Goal: Navigation & Orientation: Find specific page/section

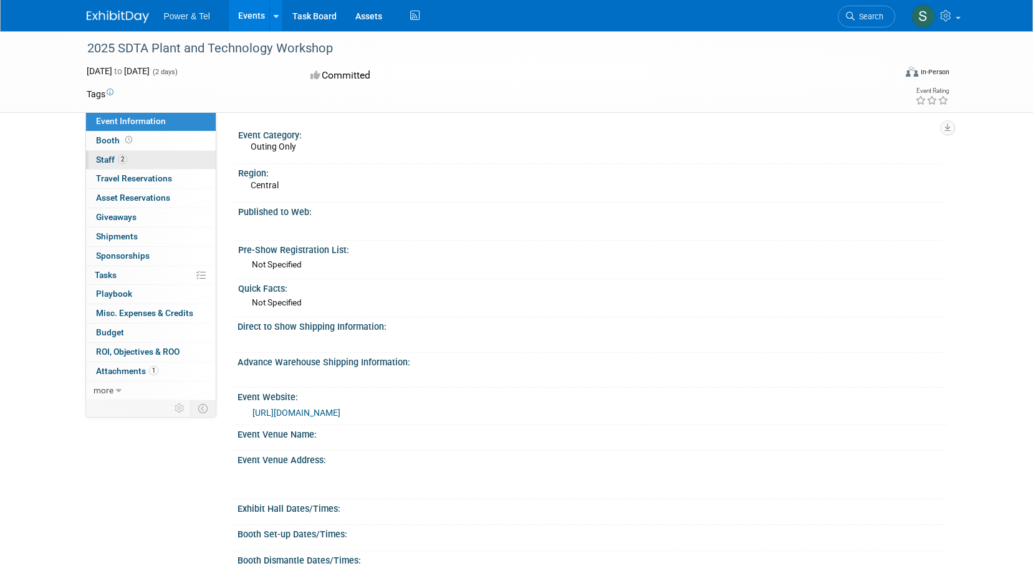
click at [112, 160] on span "Staff 2" at bounding box center [111, 160] width 31 height 10
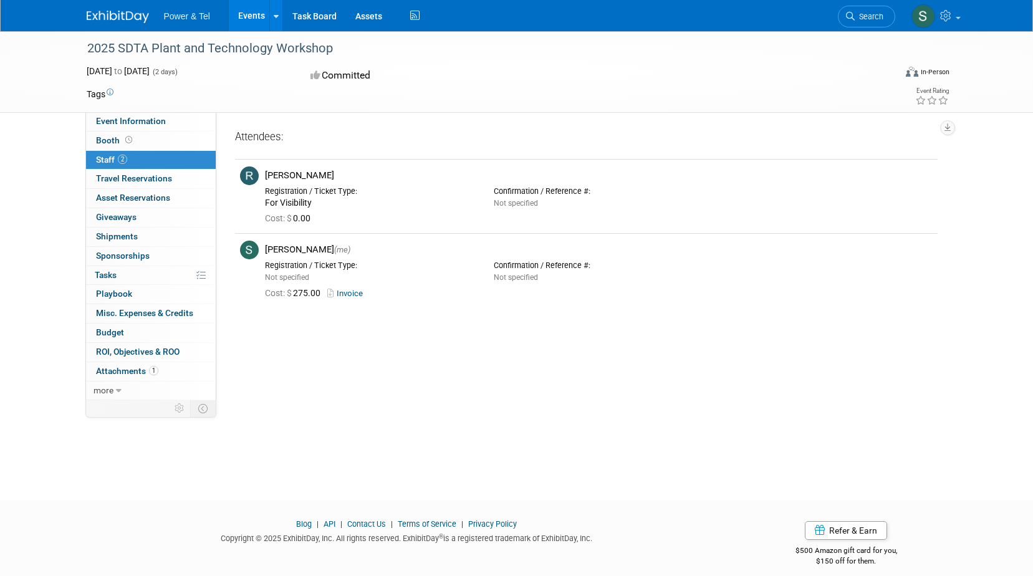
click at [252, 14] on link "Events" at bounding box center [251, 15] width 45 height 31
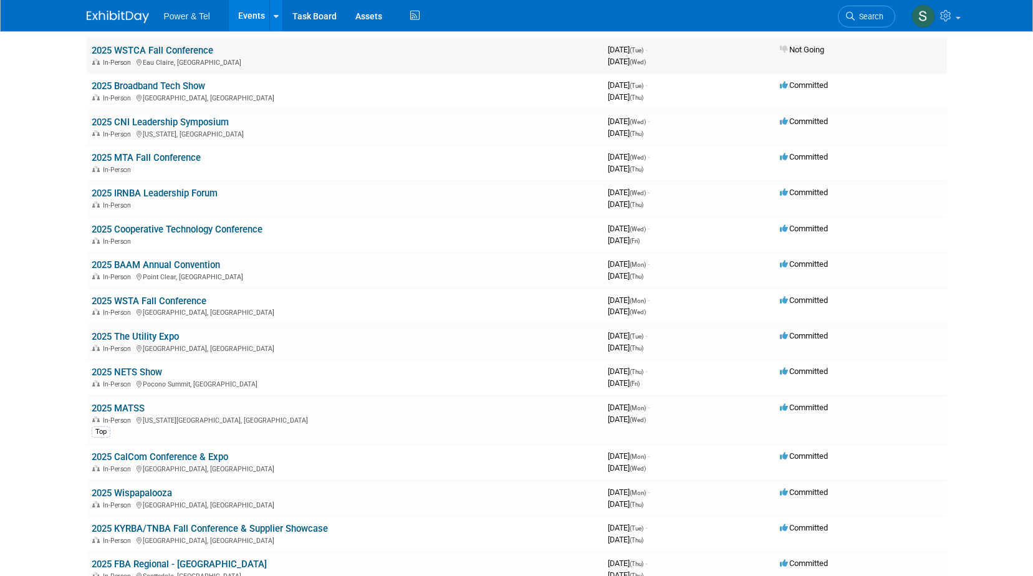
scroll to position [187, 0]
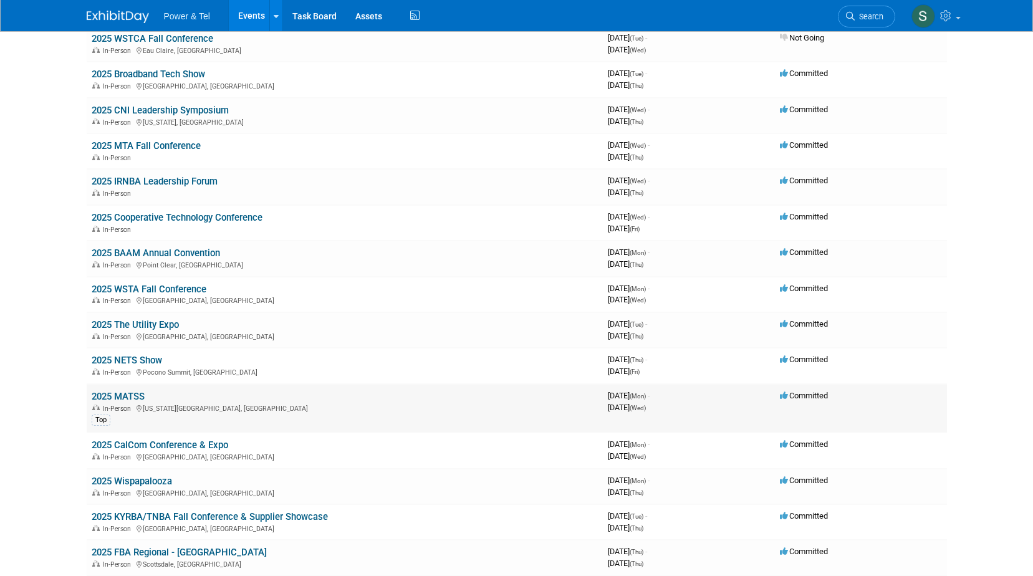
click at [131, 393] on link "2025 MATSS" at bounding box center [118, 396] width 53 height 11
